Goal: Information Seeking & Learning: Learn about a topic

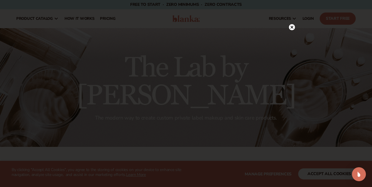
click at [292, 26] on circle at bounding box center [292, 27] width 6 height 6
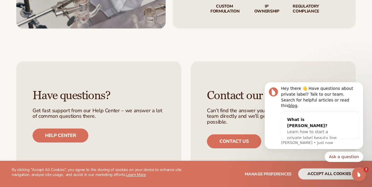
scroll to position [1073, 0]
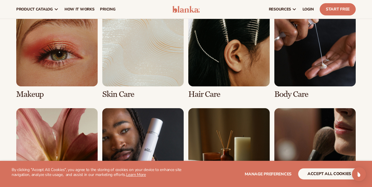
scroll to position [429, 0]
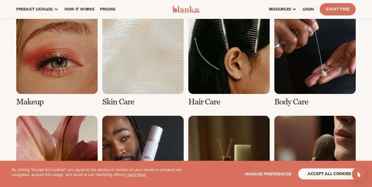
click at [203, 80] on link "3 / 8" at bounding box center [228, 59] width 81 height 94
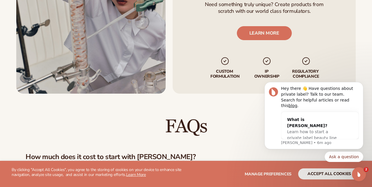
scroll to position [754, 0]
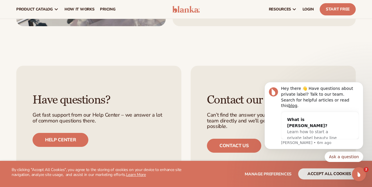
scroll to position [1091, 0]
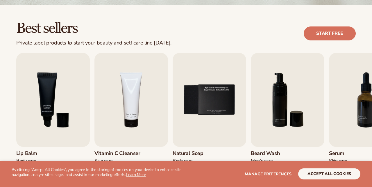
scroll to position [502, 0]
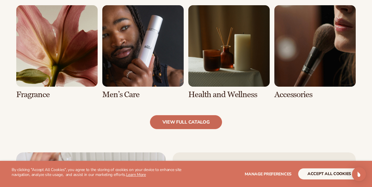
click at [182, 115] on link "view full catalog" at bounding box center [186, 122] width 72 height 14
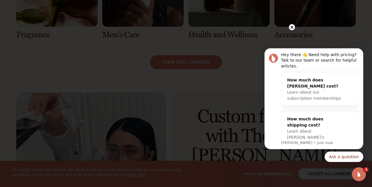
scroll to position [0, 0]
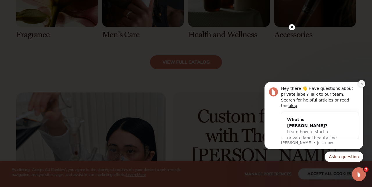
click at [362, 85] on icon "Dismiss notification" at bounding box center [361, 83] width 3 height 3
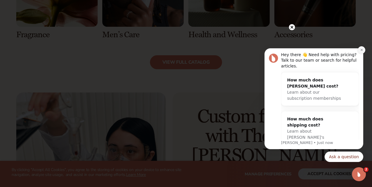
click at [363, 51] on button "Dismiss notification" at bounding box center [362, 50] width 8 height 8
